Goal: Task Accomplishment & Management: Manage account settings

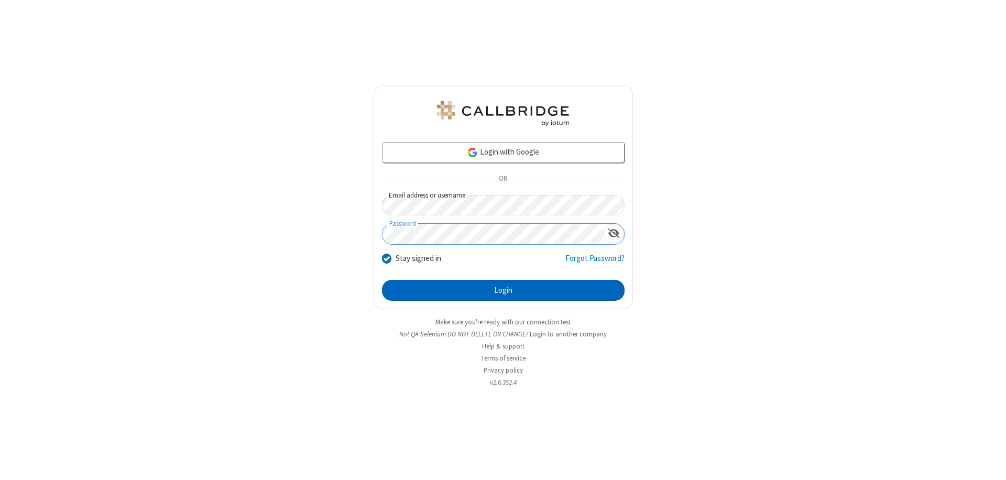
click at [503, 290] on button "Login" at bounding box center [503, 290] width 243 height 21
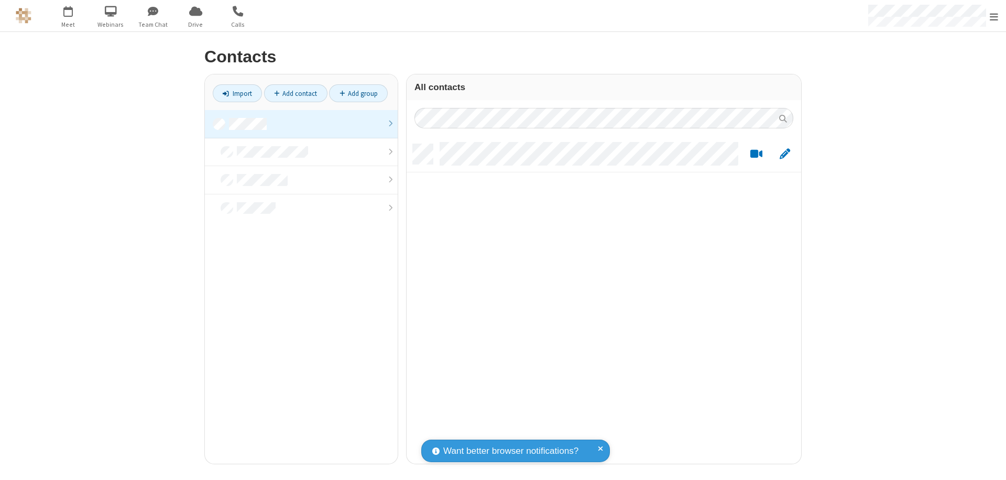
scroll to position [320, 387]
click at [301, 124] on link at bounding box center [301, 124] width 193 height 28
click at [237, 93] on link "Import" at bounding box center [237, 93] width 49 height 18
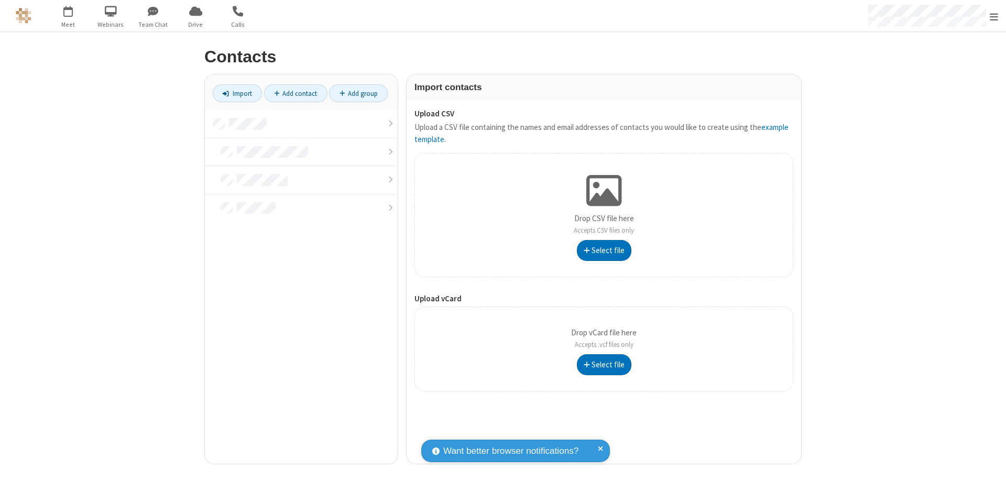
type input "C:\fakepath\address_book_contacts.csv"
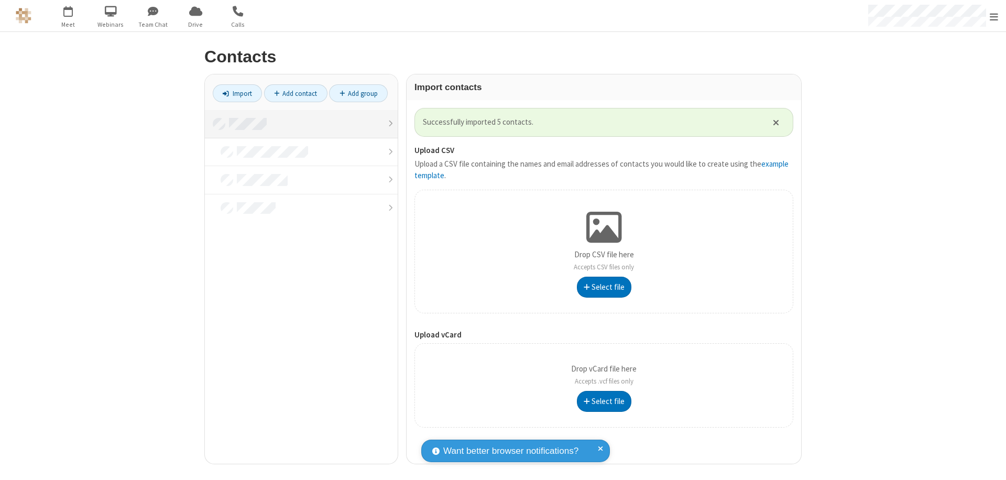
click at [301, 124] on link at bounding box center [301, 124] width 193 height 28
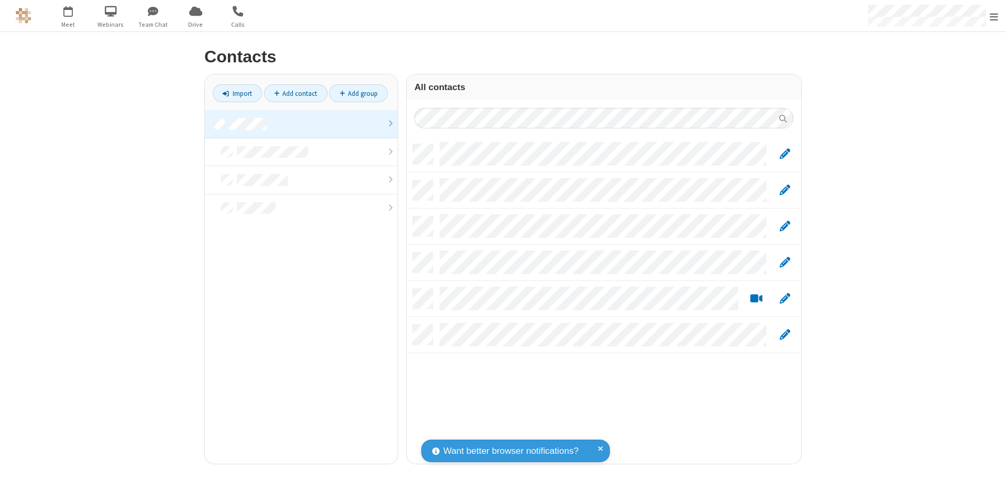
scroll to position [320, 387]
